Goal: Information Seeking & Learning: Find specific fact

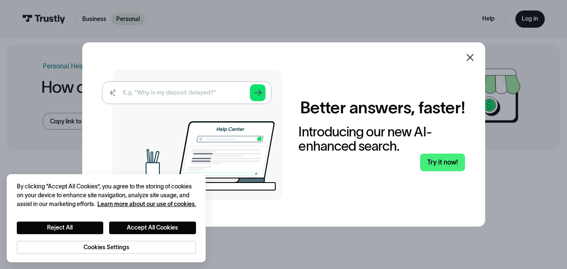
click at [473, 56] on icon at bounding box center [470, 58] width 10 height 10
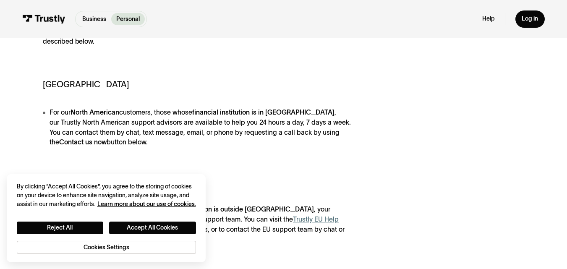
scroll to position [210, 0]
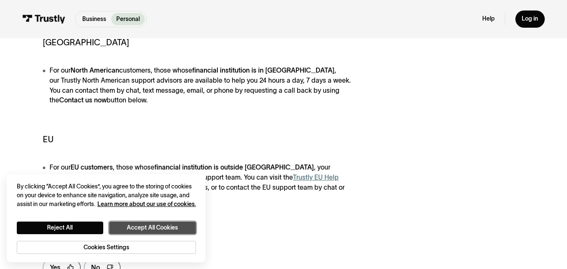
click at [153, 225] on button "Accept All Cookies" at bounding box center [152, 228] width 87 height 13
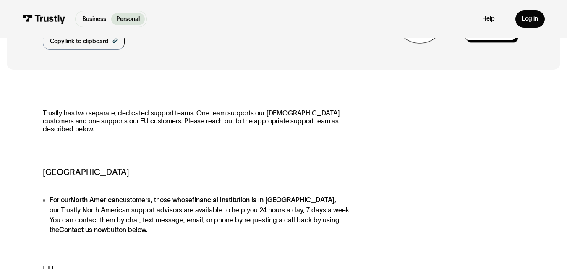
scroll to position [0, 0]
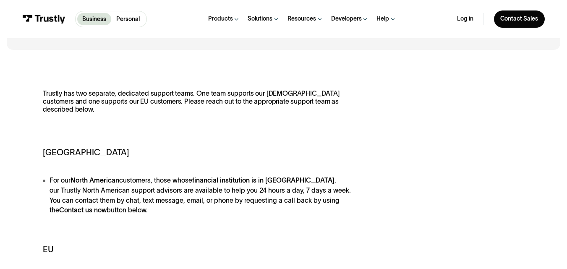
scroll to position [126, 0]
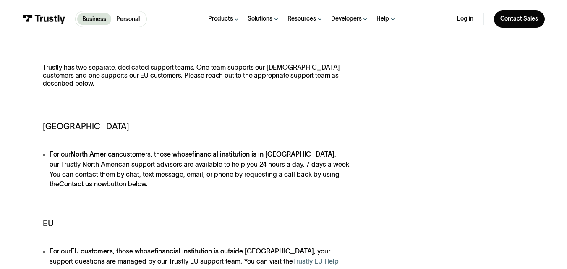
drag, startPoint x: 127, startPoint y: 154, endPoint x: 263, endPoint y: 186, distance: 139.5
click at [263, 186] on li "For our North American customers, those whose financial institution is in North…" at bounding box center [198, 170] width 310 height 40
click at [45, 223] on h5 "EU" at bounding box center [198, 224] width 310 height 13
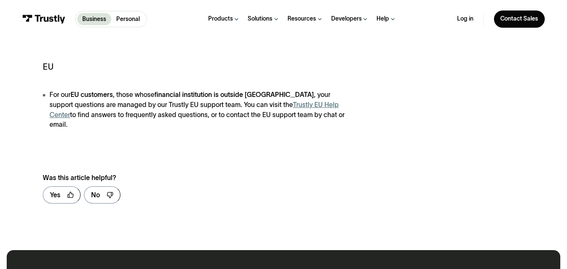
scroll to position [294, 0]
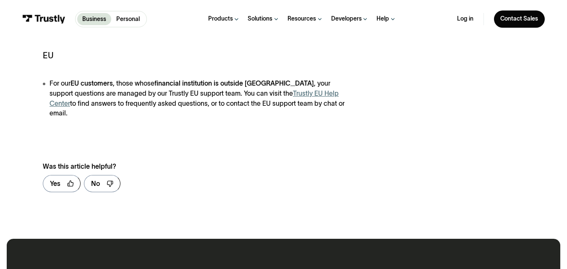
click at [305, 95] on link "Trustly EU Help Center" at bounding box center [194, 98] width 289 height 17
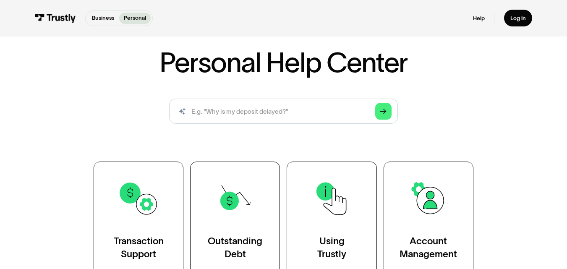
scroll to position [42, 0]
click at [385, 112] on polygon "Search" at bounding box center [384, 111] width 6 height 5
click at [331, 113] on input "search" at bounding box center [283, 111] width 229 height 25
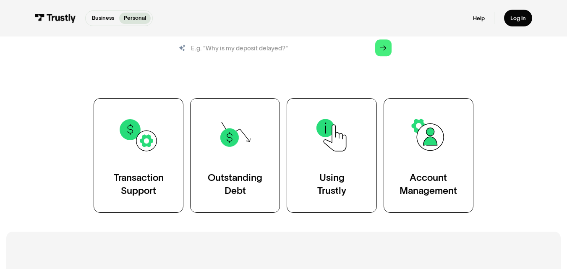
scroll to position [126, 0]
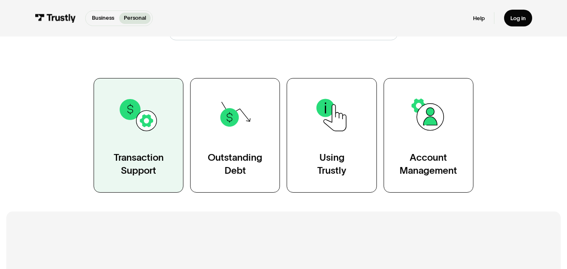
click at [131, 139] on link "Transaction Support" at bounding box center [139, 135] width 90 height 115
click at [160, 122] on link "Transaction Support" at bounding box center [139, 135] width 90 height 115
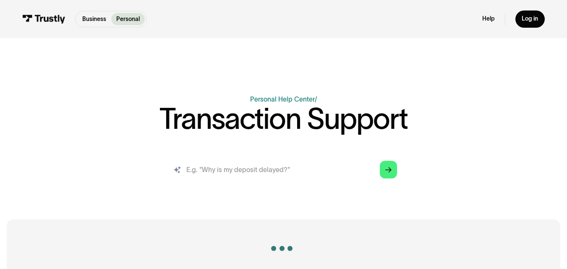
click at [324, 180] on input "search" at bounding box center [283, 170] width 241 height 26
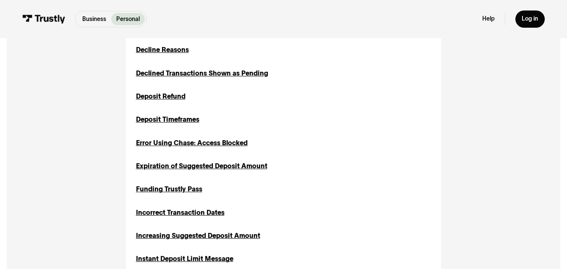
scroll to position [420, 0]
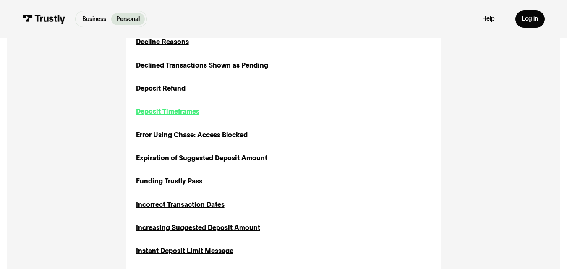
click at [165, 113] on div "Deposit Timeframes" at bounding box center [167, 112] width 63 height 10
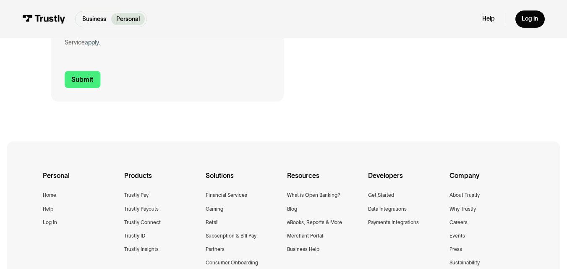
scroll to position [420, 0]
